Goal: Navigation & Orientation: Find specific page/section

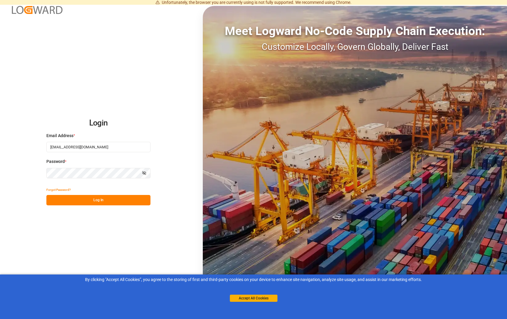
click at [85, 202] on button "Log In" at bounding box center [98, 200] width 104 height 10
click at [253, 299] on button "Accept All Cookies" at bounding box center [254, 298] width 48 height 7
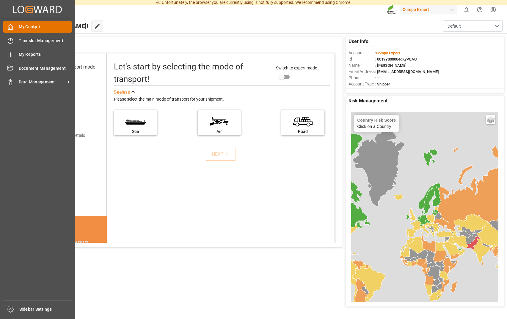
click at [38, 25] on span "My Cockpit" at bounding box center [45, 27] width 53 height 6
click at [47, 30] on span "My Cockpit" at bounding box center [45, 27] width 53 height 6
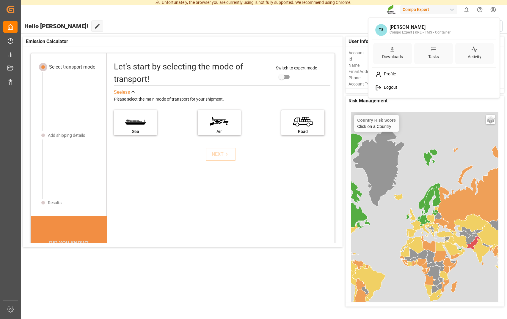
click at [495, 12] on html "Unfortunately, the browser you are currently using is not fully supported. We r…" at bounding box center [253, 159] width 507 height 319
click at [390, 87] on span "Logout" at bounding box center [389, 87] width 16 height 5
